Goal: Task Accomplishment & Management: Manage account settings

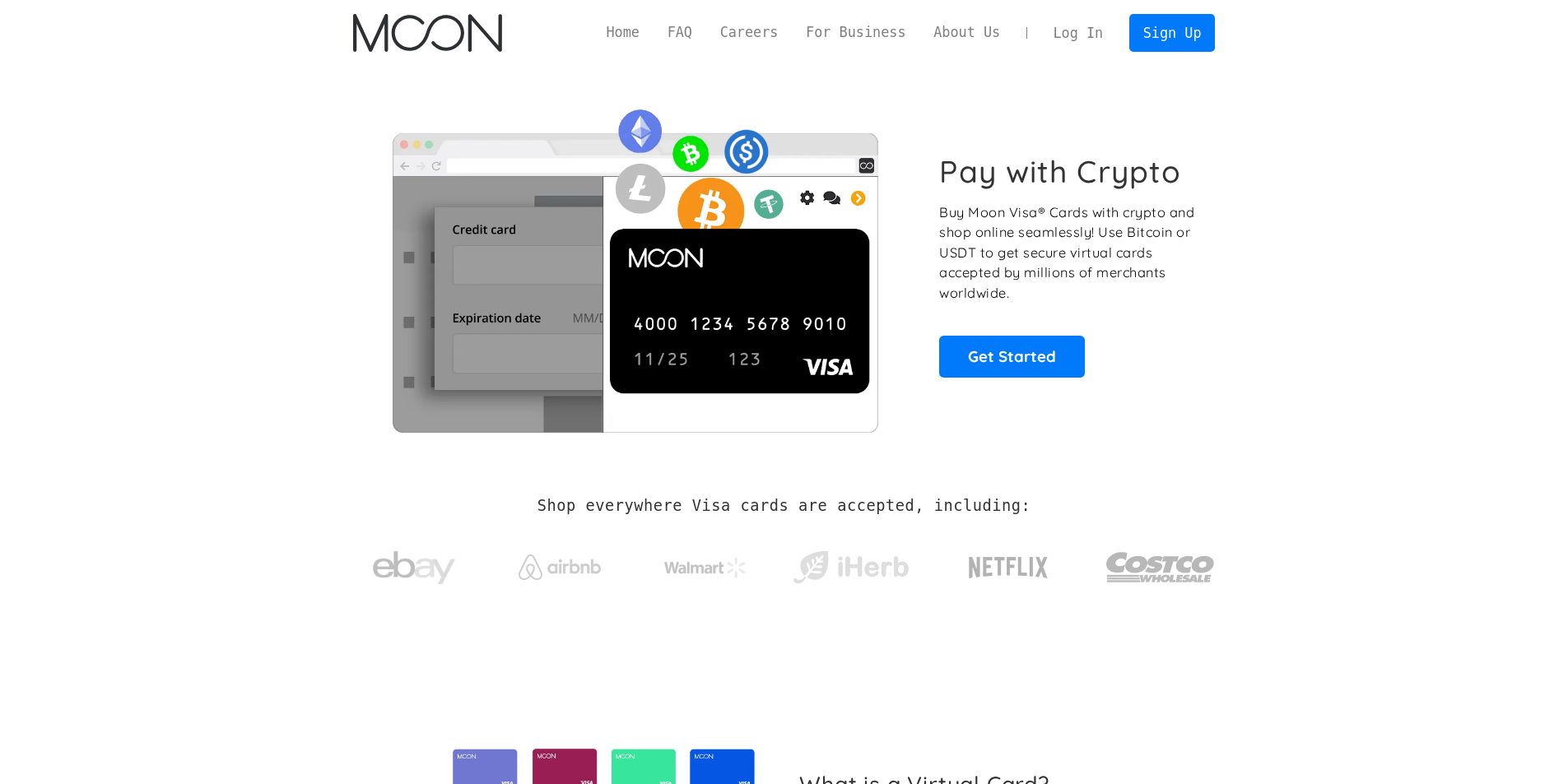
click at [1073, 41] on link "Log In" at bounding box center [1078, 32] width 78 height 36
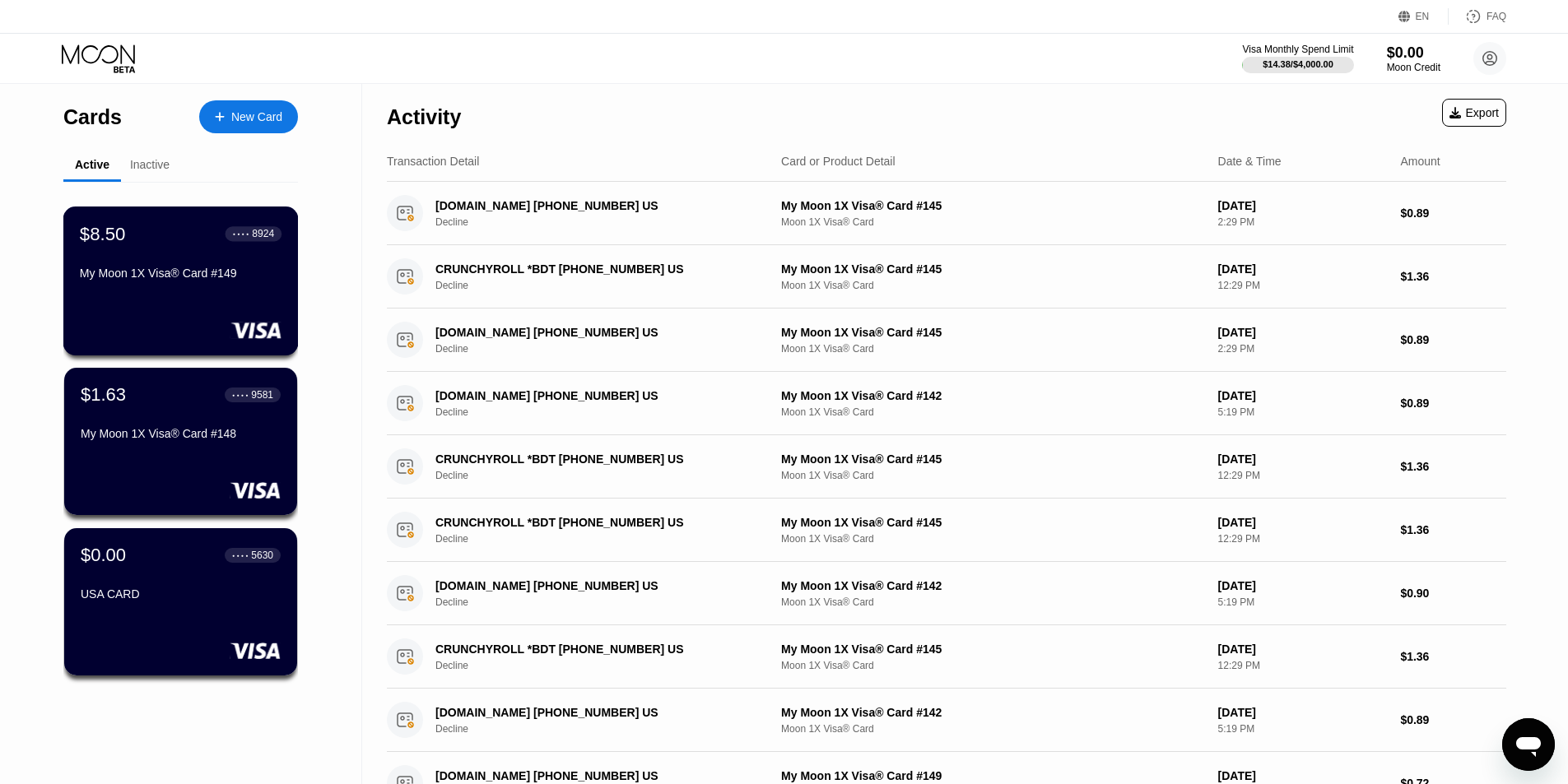
click at [241, 325] on rect at bounding box center [256, 330] width 51 height 17
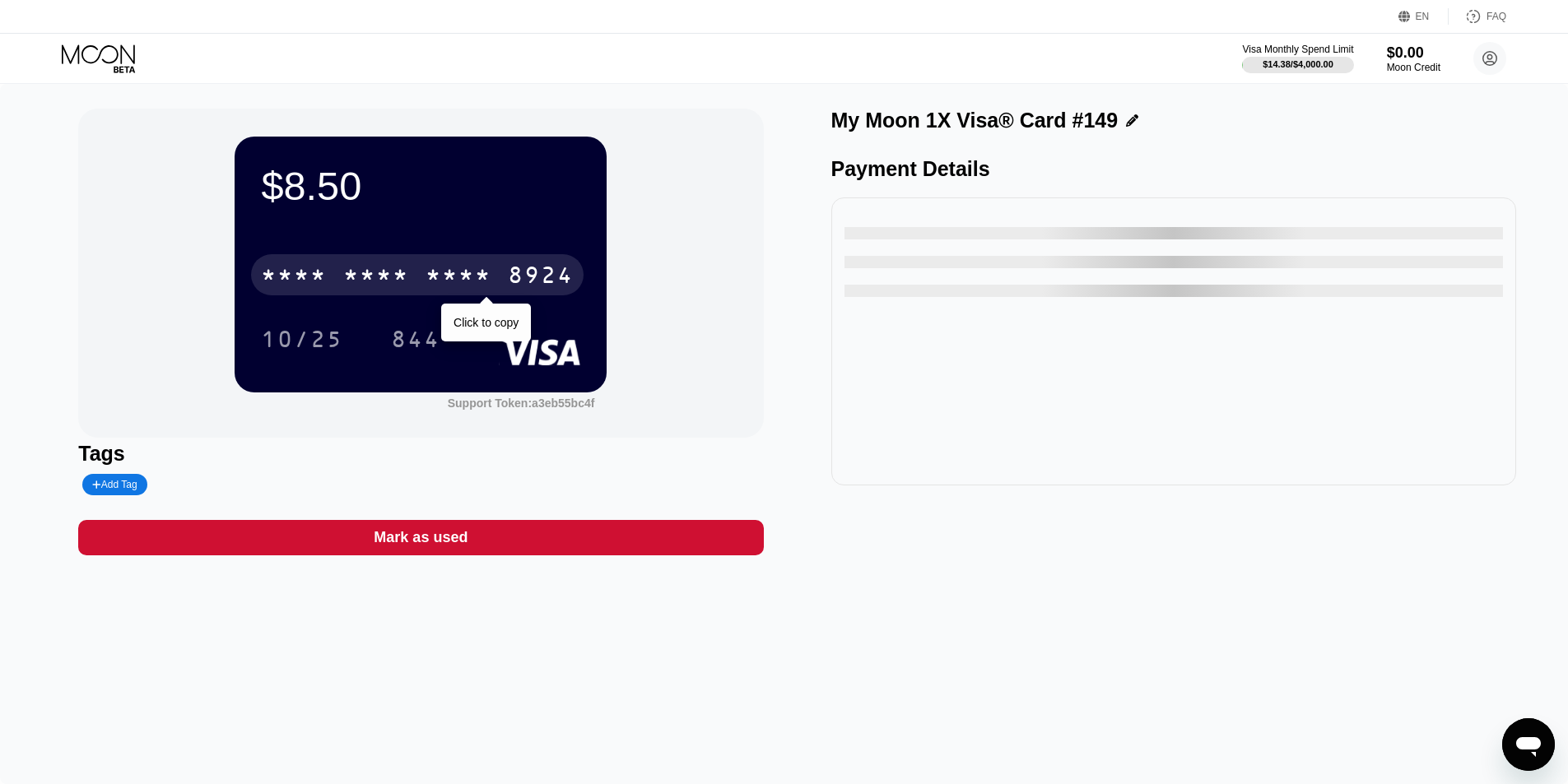
click at [447, 255] on div "* * * * * * * * * * * * 8924 Click to copy" at bounding box center [420, 270] width 319 height 56
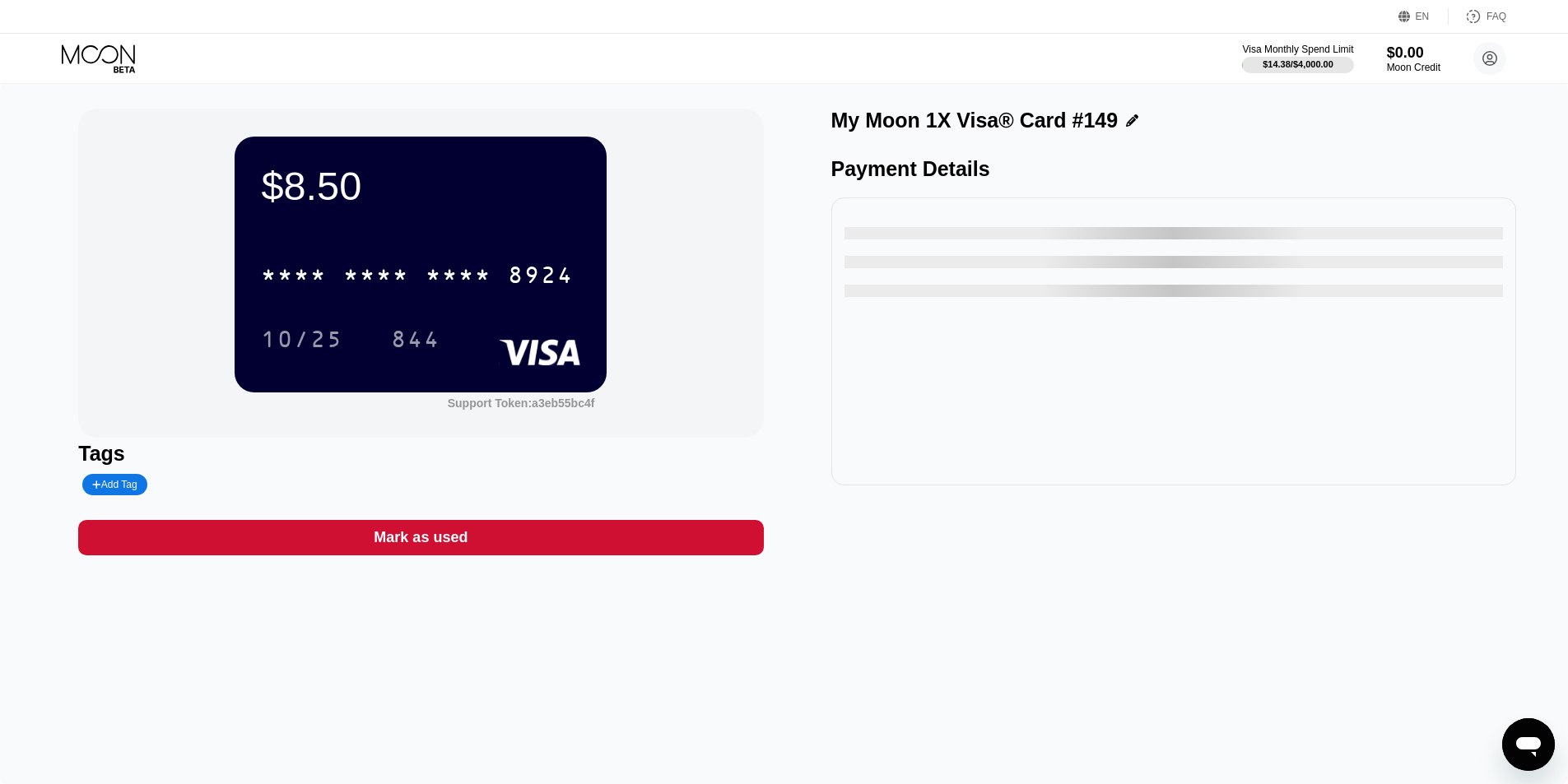
click at [428, 268] on div "* * * *" at bounding box center [459, 277] width 66 height 26
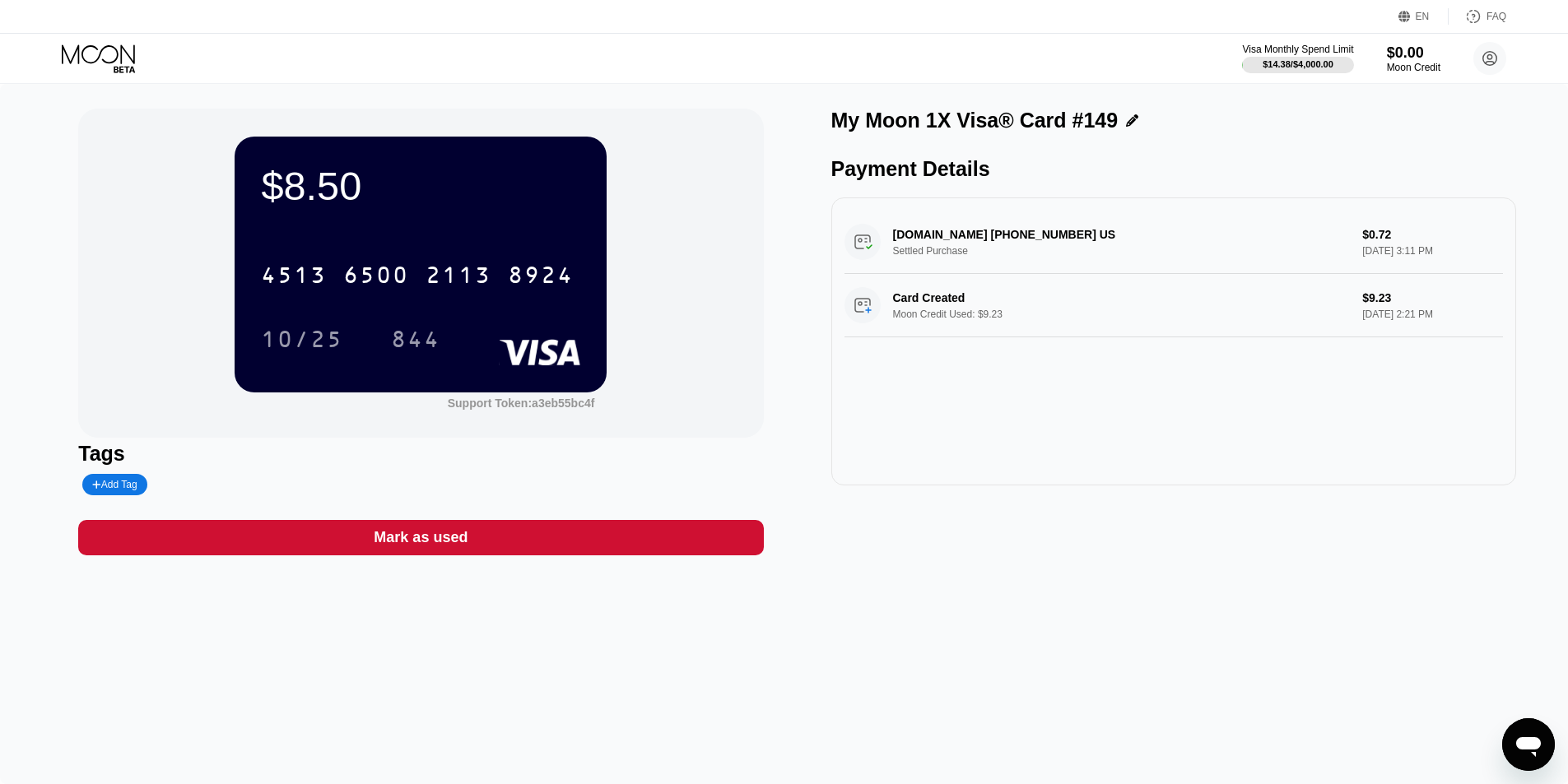
click at [100, 53] on icon at bounding box center [98, 53] width 74 height 19
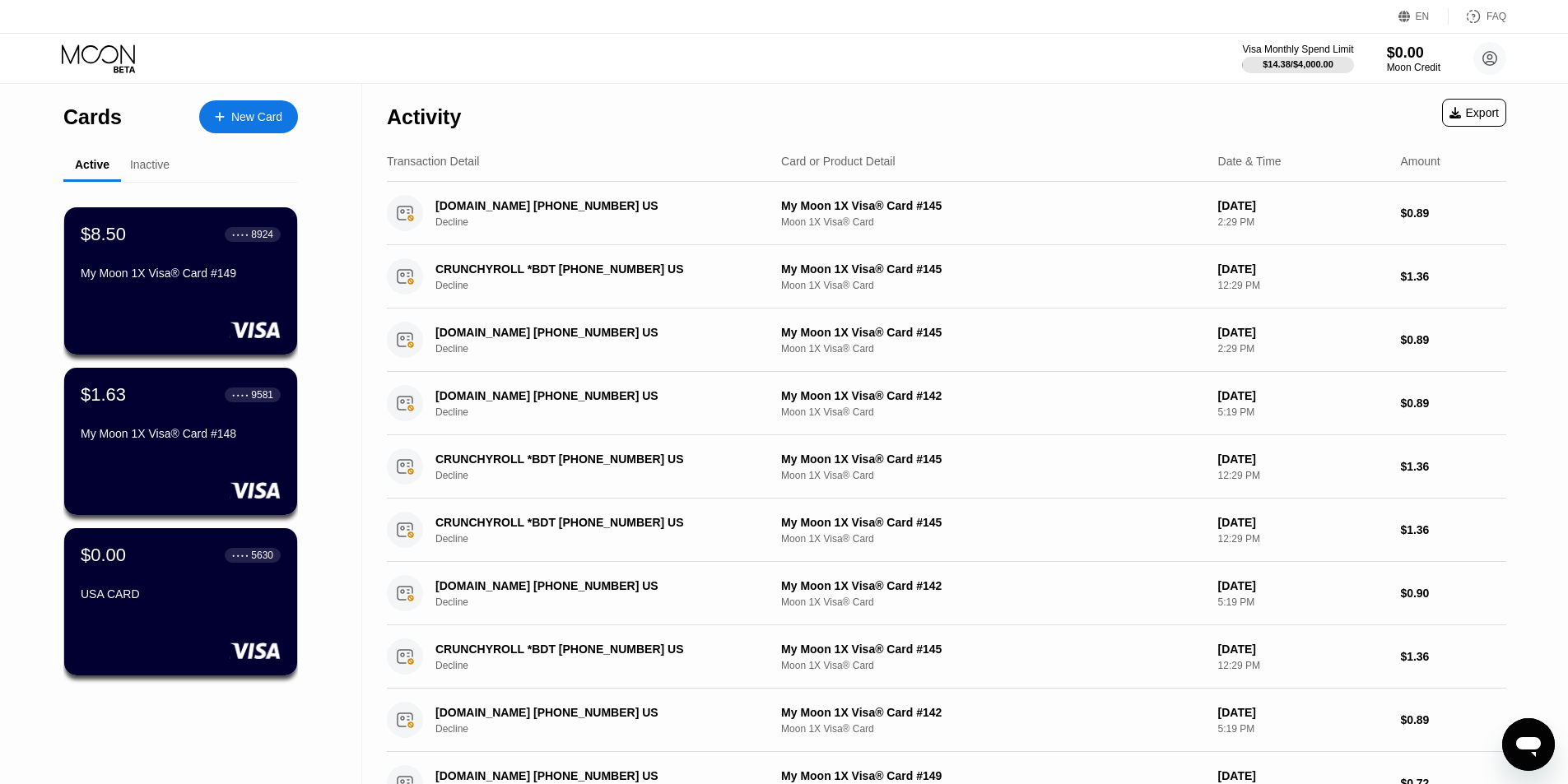
click at [145, 142] on div "Cards New Card Active Inactive $8.50 ● ● ● ● 8924 My Moon 1X Visa® Card #149 $1…" at bounding box center [181, 585] width 235 height 1002
click at [145, 149] on div "Cards New Card Active Inactive $8.50 ● ● ● ● 8924 My Moon 1X Visa® Card #149 $1…" at bounding box center [181, 585] width 235 height 1002
click at [129, 173] on div "Inactive" at bounding box center [149, 166] width 58 height 32
click at [142, 171] on div "Inactive" at bounding box center [149, 164] width 39 height 13
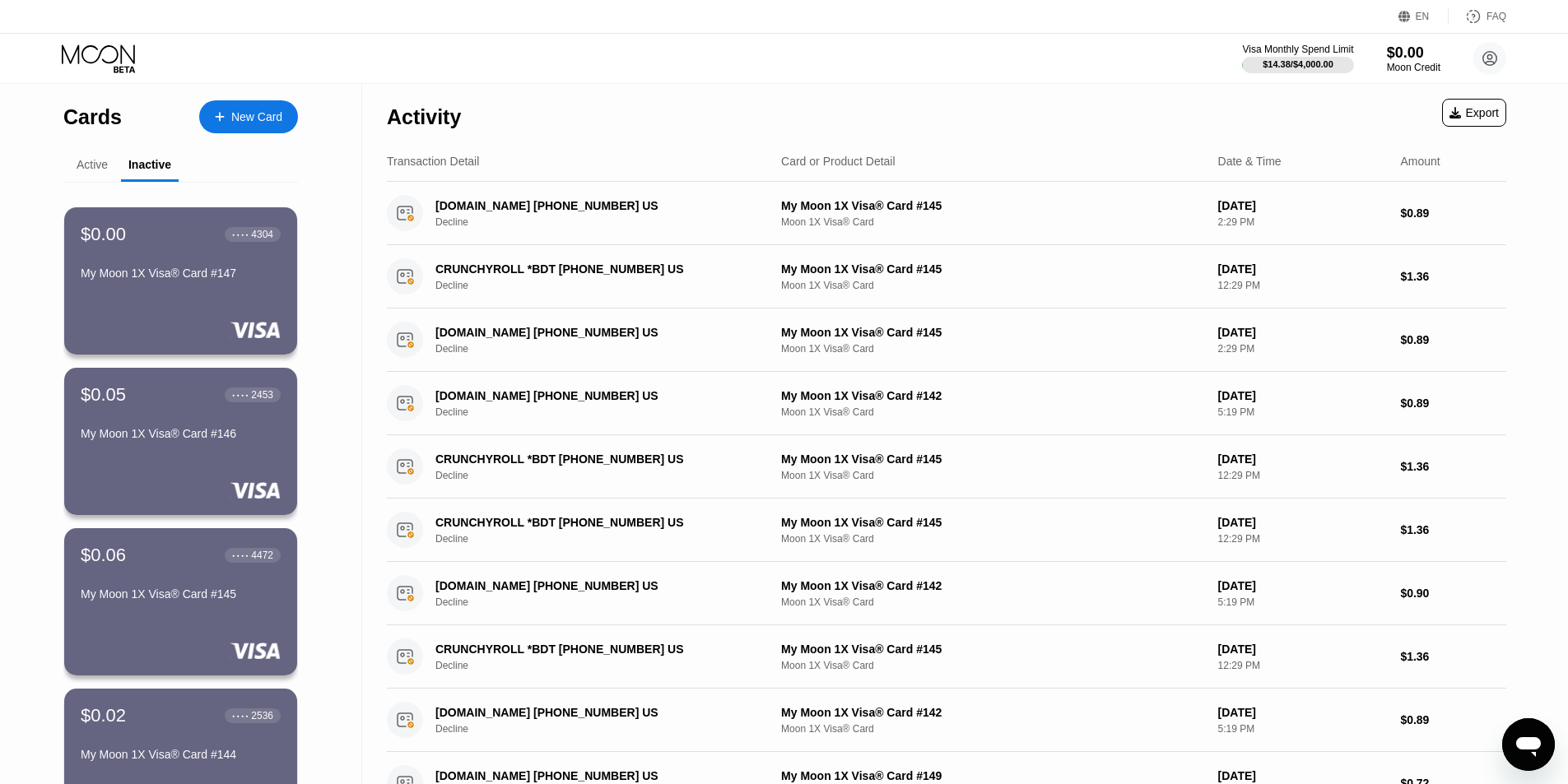
click at [86, 176] on div "Active" at bounding box center [92, 166] width 58 height 32
click at [94, 162] on div "Active" at bounding box center [92, 164] width 31 height 13
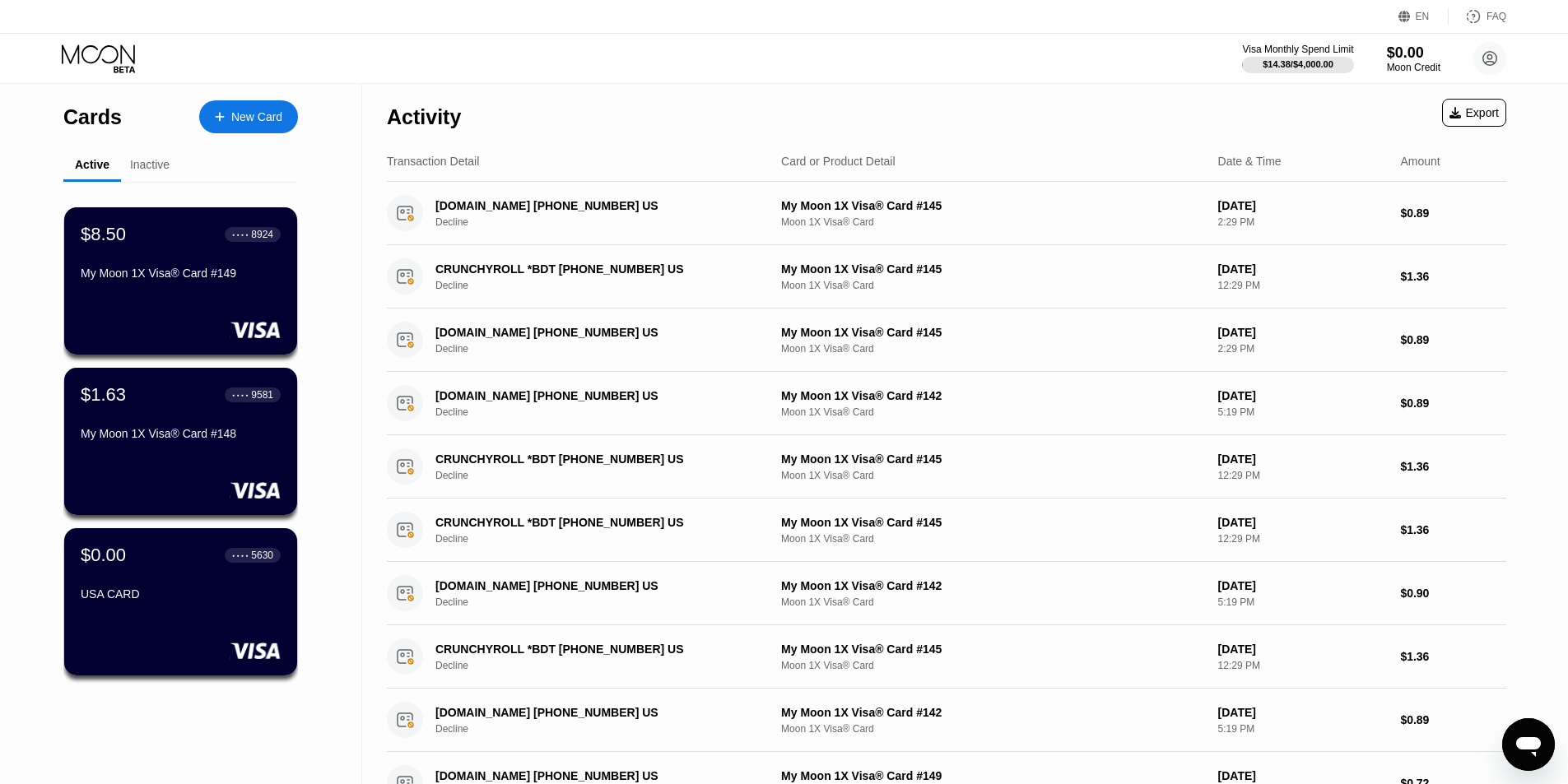
click at [988, 91] on div "Activity Export" at bounding box center [946, 113] width 1119 height 58
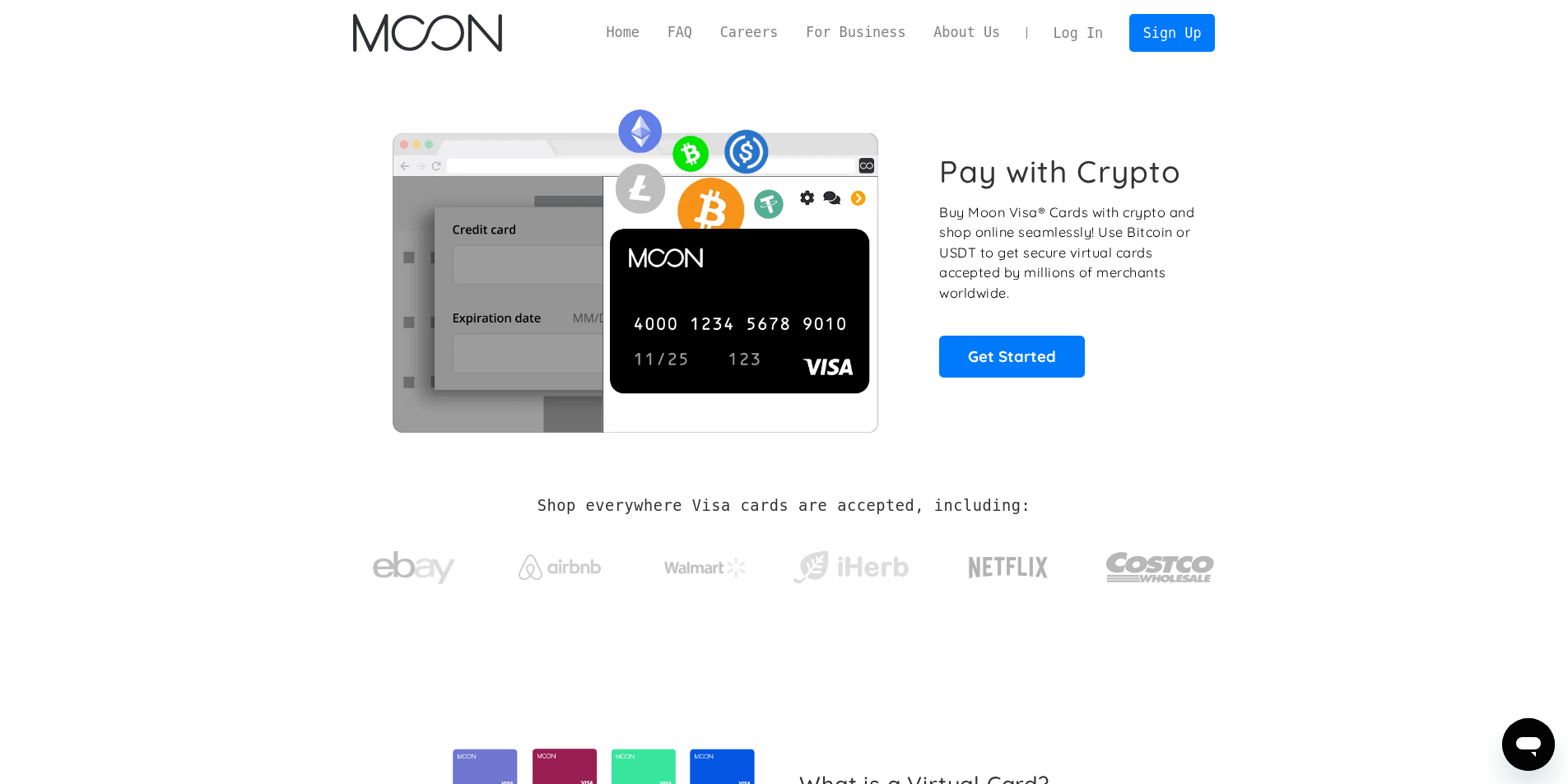
click at [1084, 49] on link "Log In" at bounding box center [1078, 32] width 78 height 36
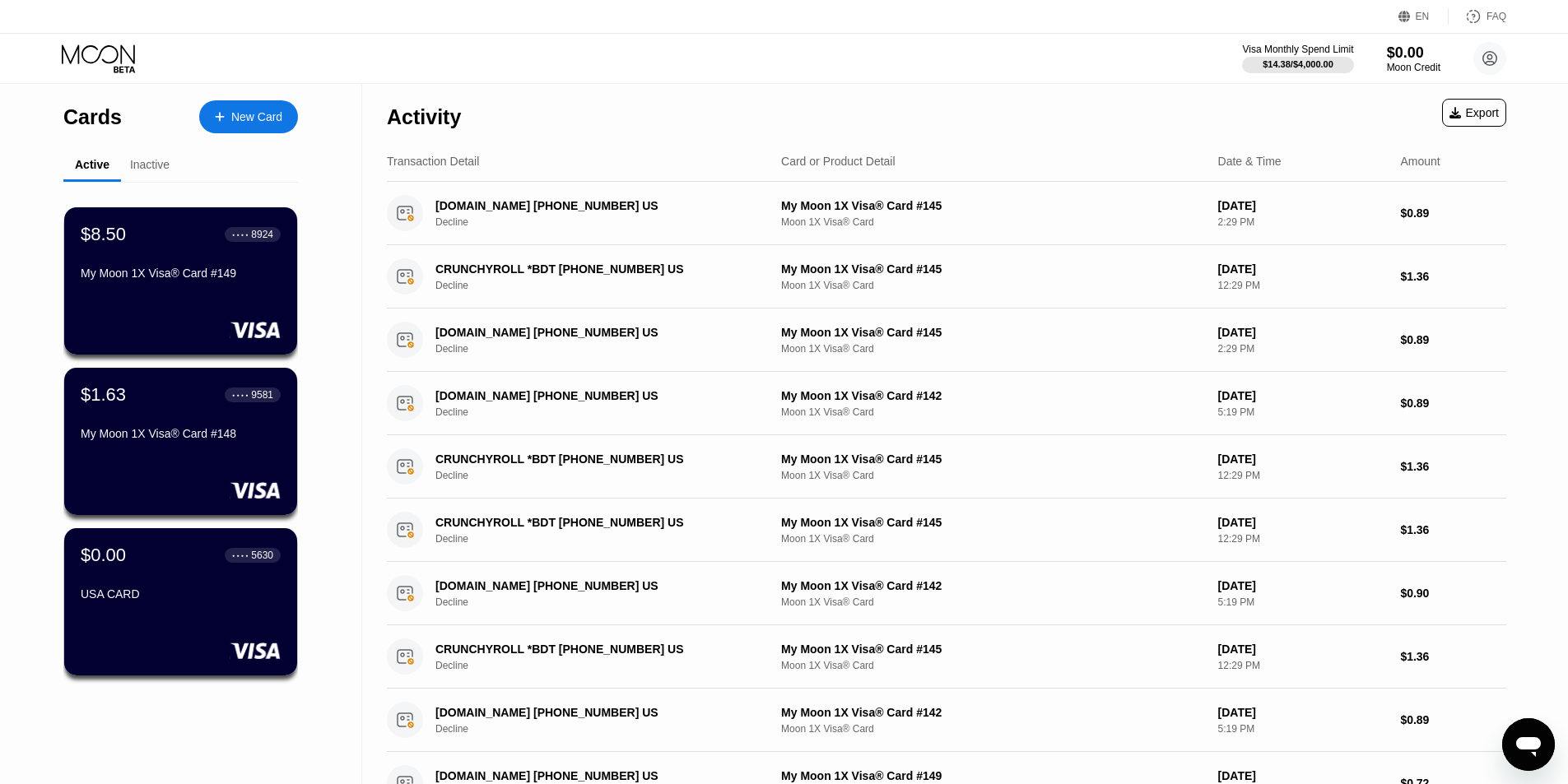
click at [209, 478] on div "$1.63 ● ● ● ● 9581 My Moon 1X Visa® Card #148" at bounding box center [180, 442] width 233 height 147
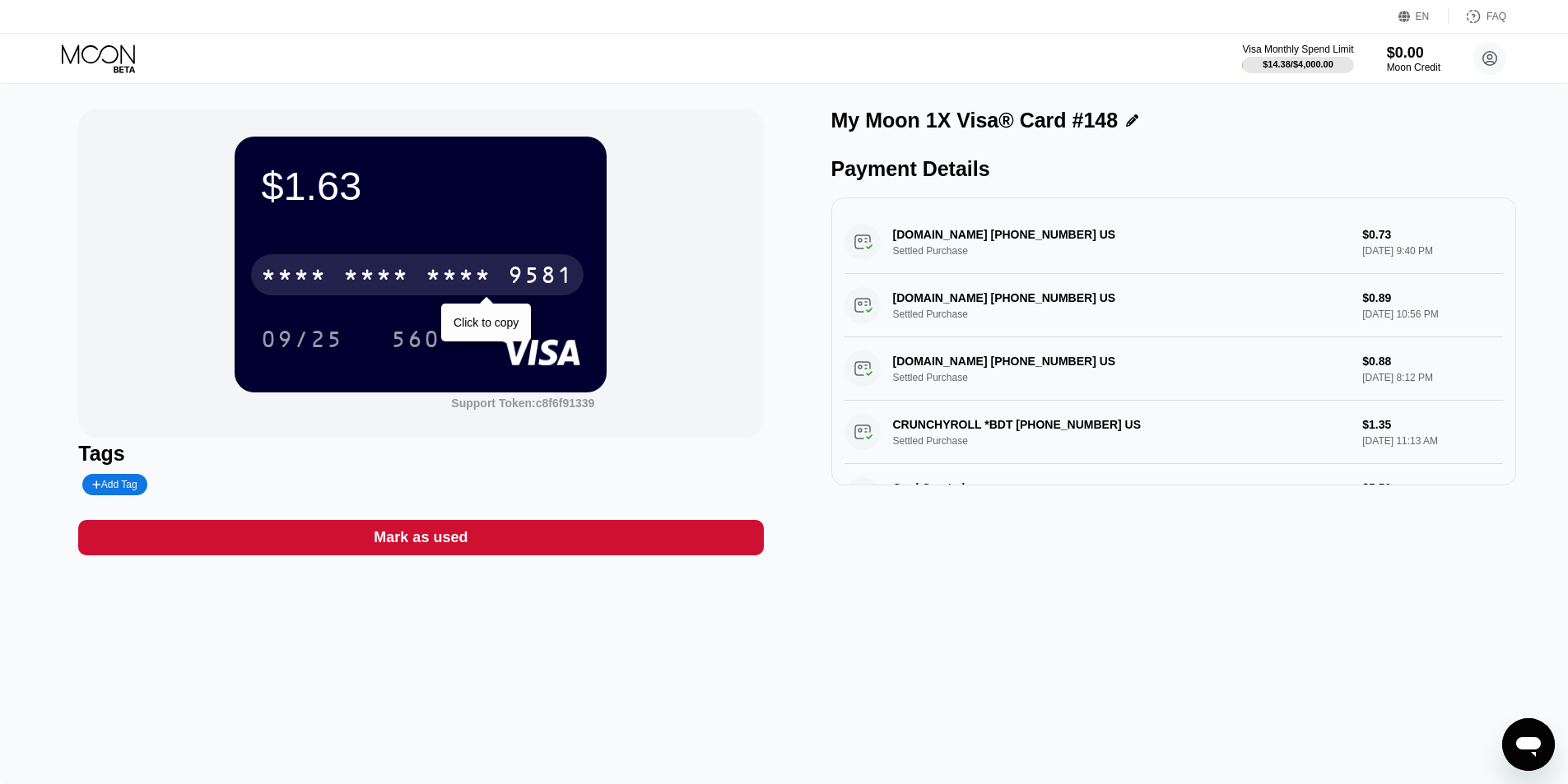
click at [477, 283] on div "* * * *" at bounding box center [459, 277] width 66 height 26
